Goal: Task Accomplishment & Management: Manage account settings

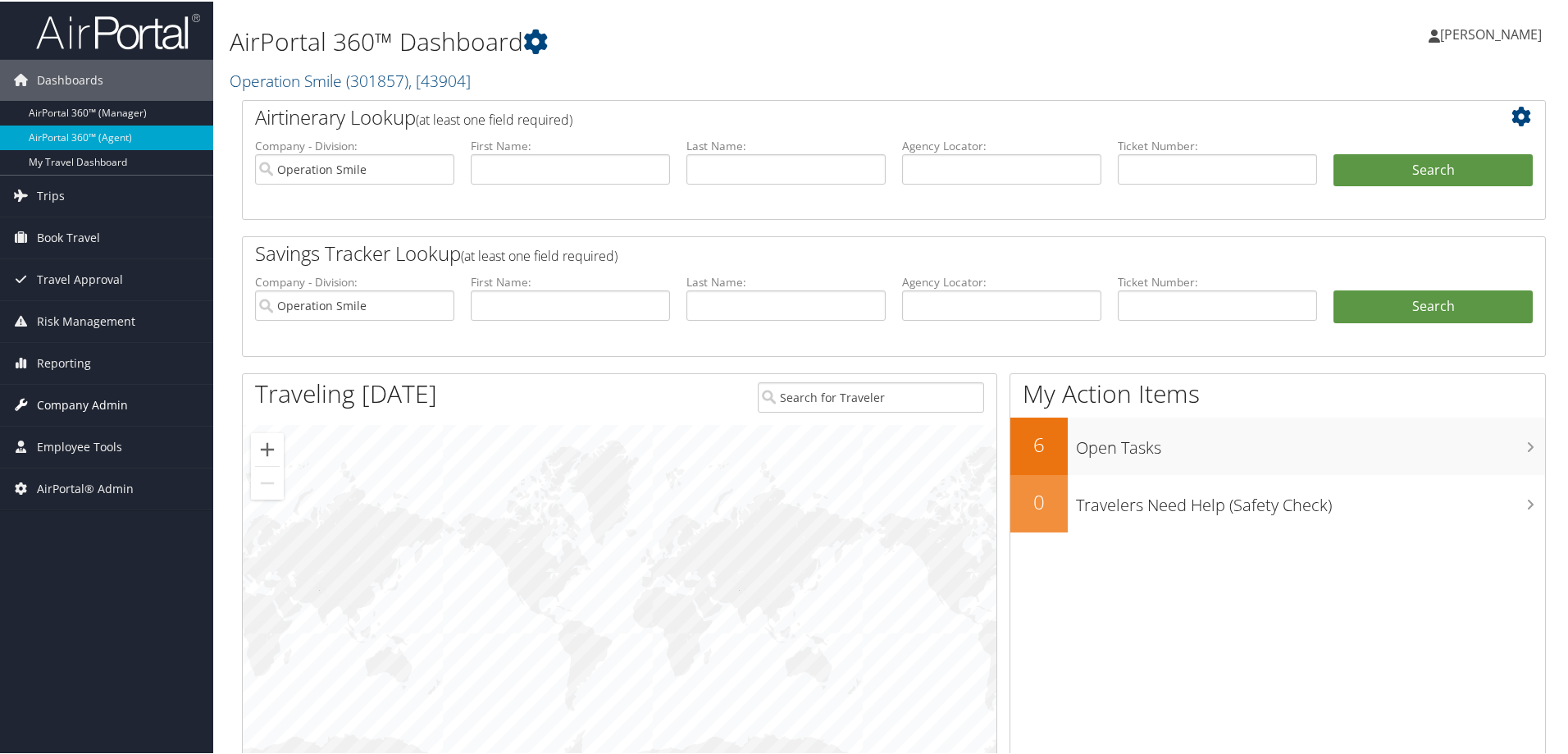
click at [69, 397] on span "Company Admin" at bounding box center [83, 403] width 91 height 41
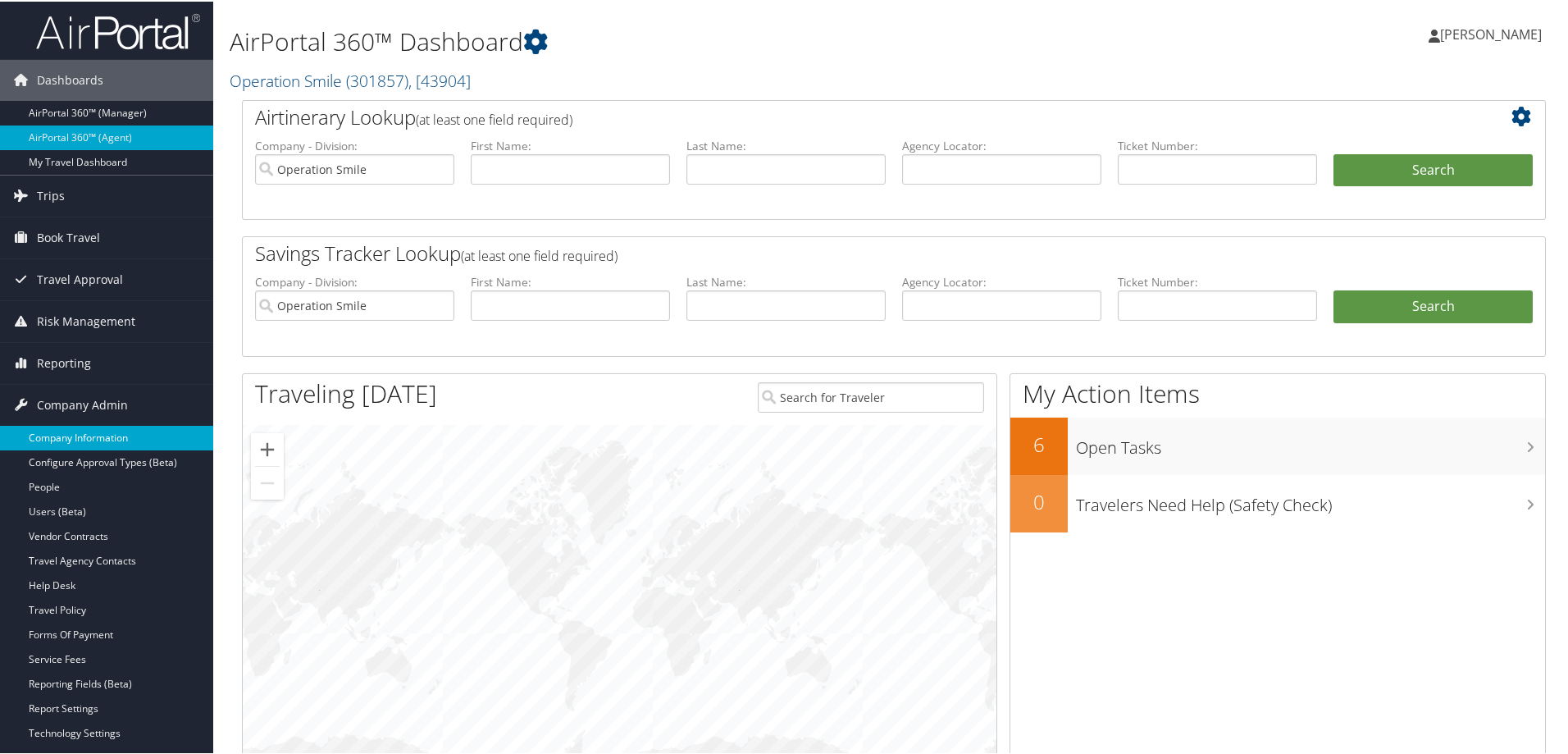
click at [68, 435] on link "Company Information" at bounding box center [106, 436] width 213 height 24
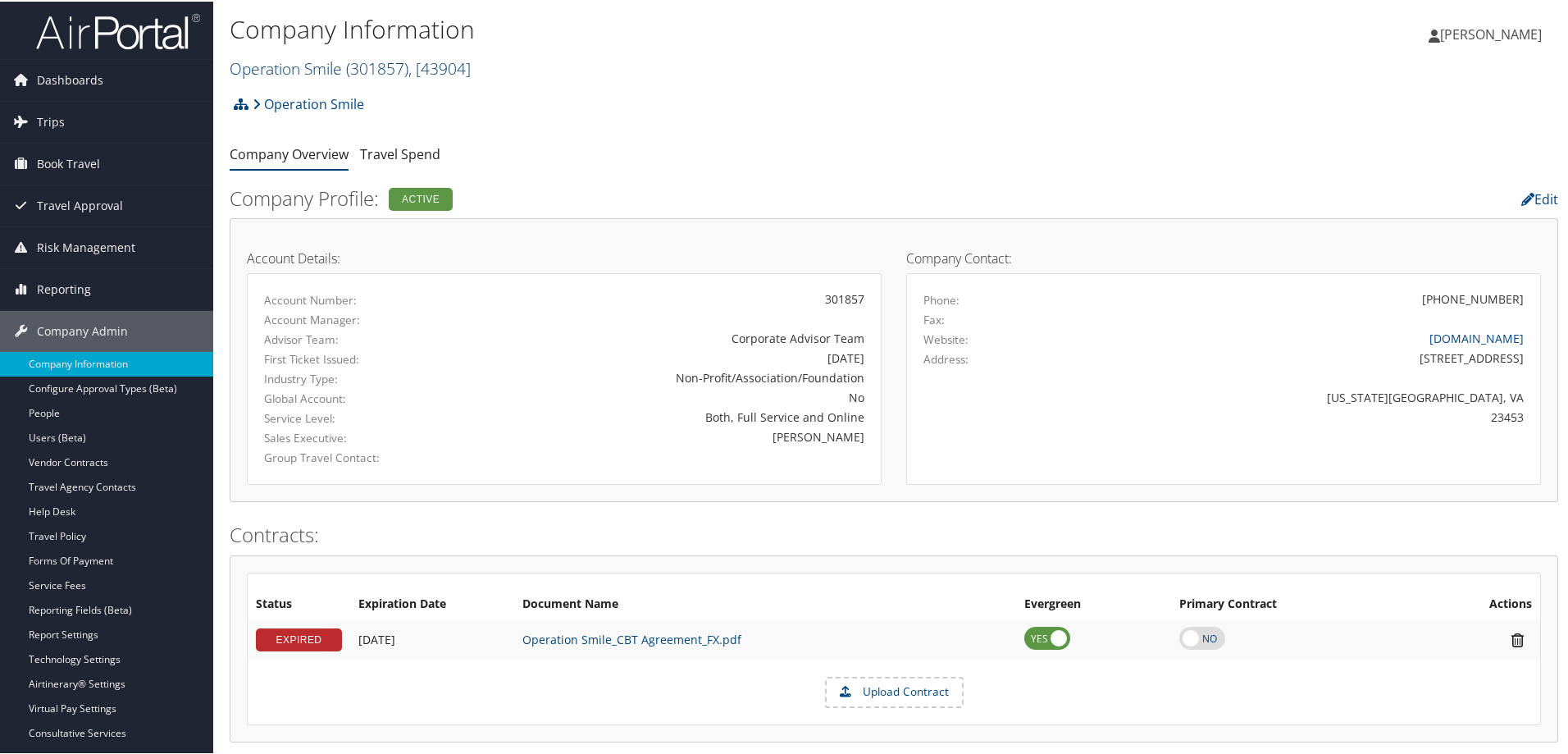
click at [350, 66] on span "( 301857 )" at bounding box center [377, 67] width 62 height 22
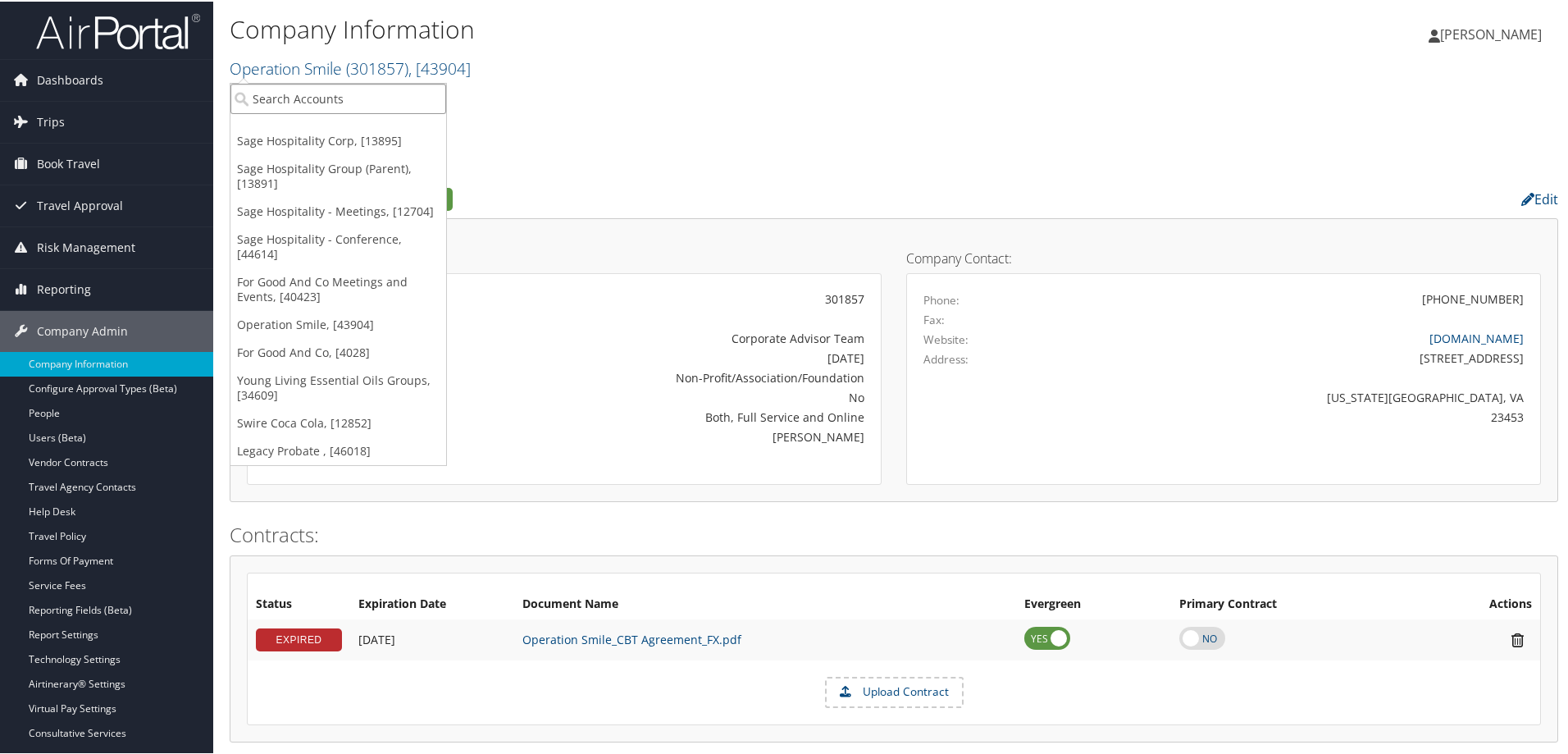
click at [325, 105] on input "search" at bounding box center [338, 97] width 216 height 30
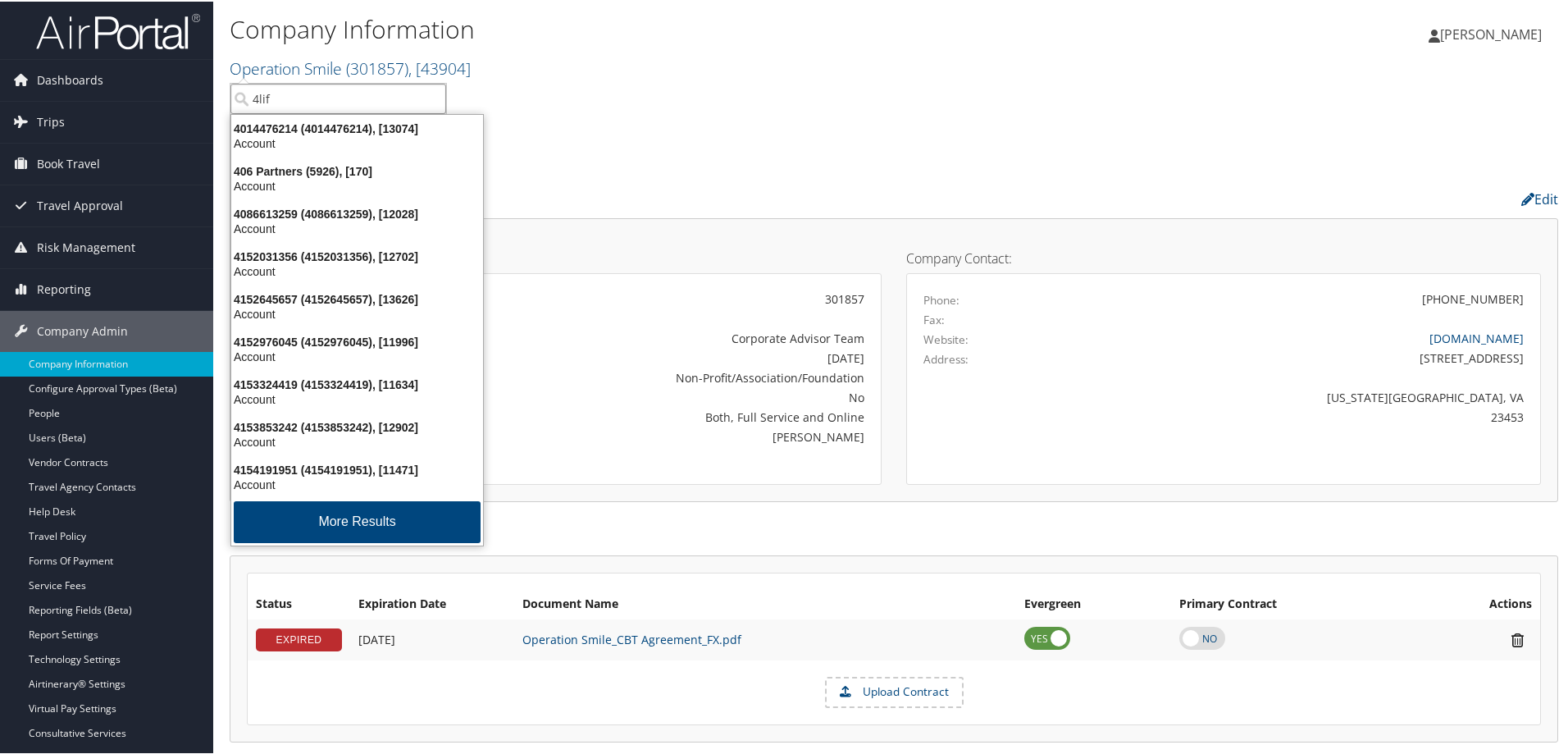
type input "4life"
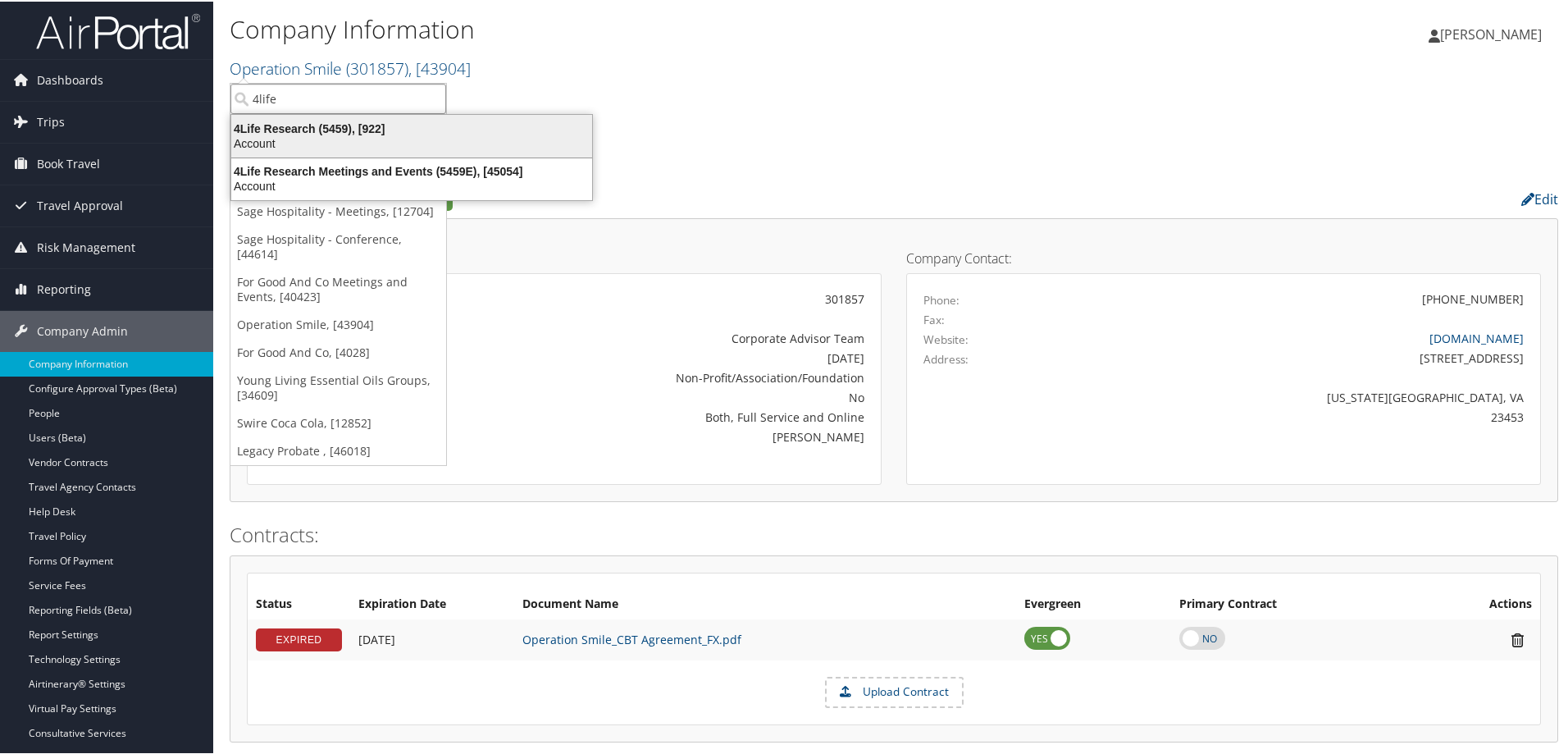
click at [332, 135] on div "Account" at bounding box center [411, 143] width 380 height 15
